Goal: Navigation & Orientation: Find specific page/section

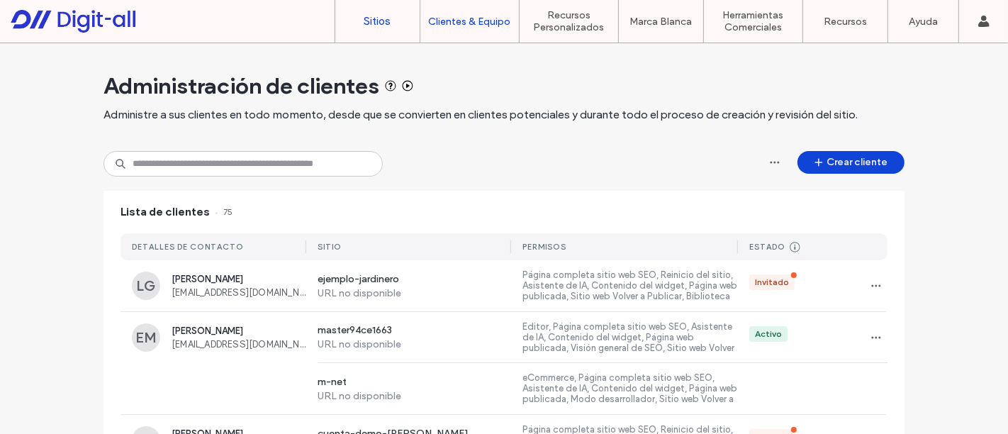
click at [395, 32] on link "Sitios" at bounding box center [377, 21] width 84 height 43
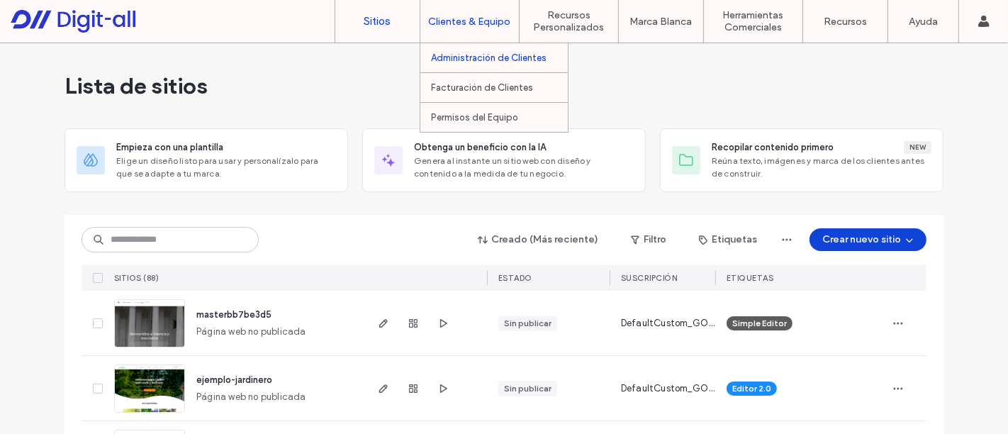
click at [474, 56] on label "Administración de Clientes" at bounding box center [489, 57] width 116 height 11
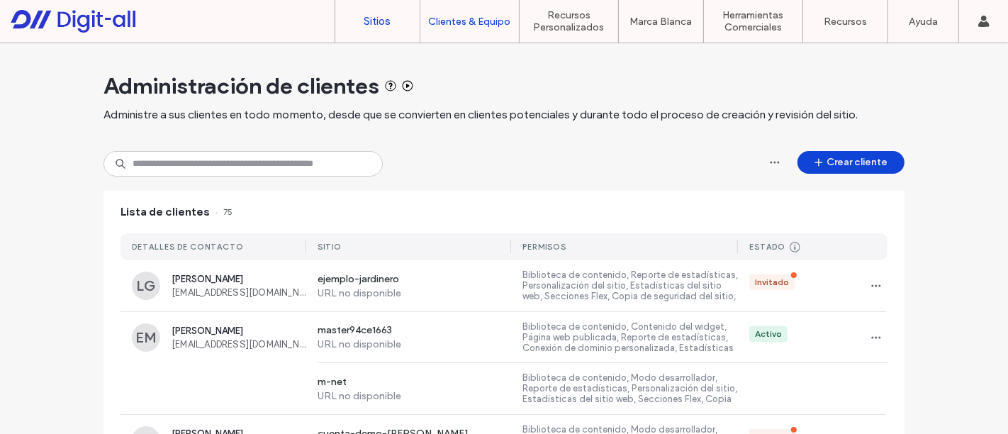
click at [382, 18] on label "Sitios" at bounding box center [377, 21] width 27 height 13
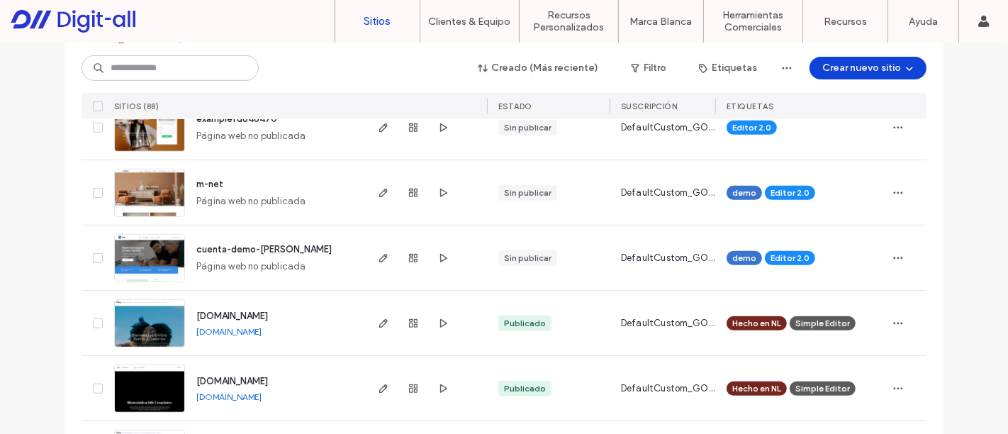
scroll to position [620, 0]
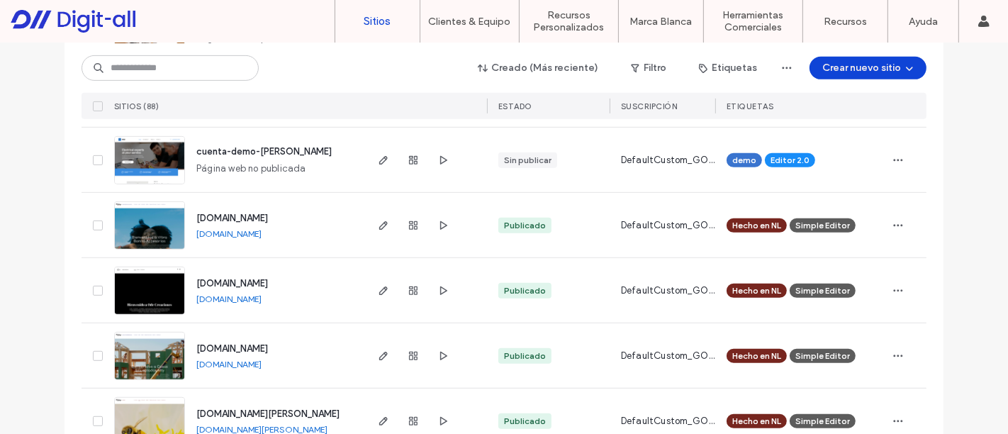
click at [265, 216] on span "[DOMAIN_NAME]" at bounding box center [232, 218] width 72 height 11
